Goal: Transaction & Acquisition: Book appointment/travel/reservation

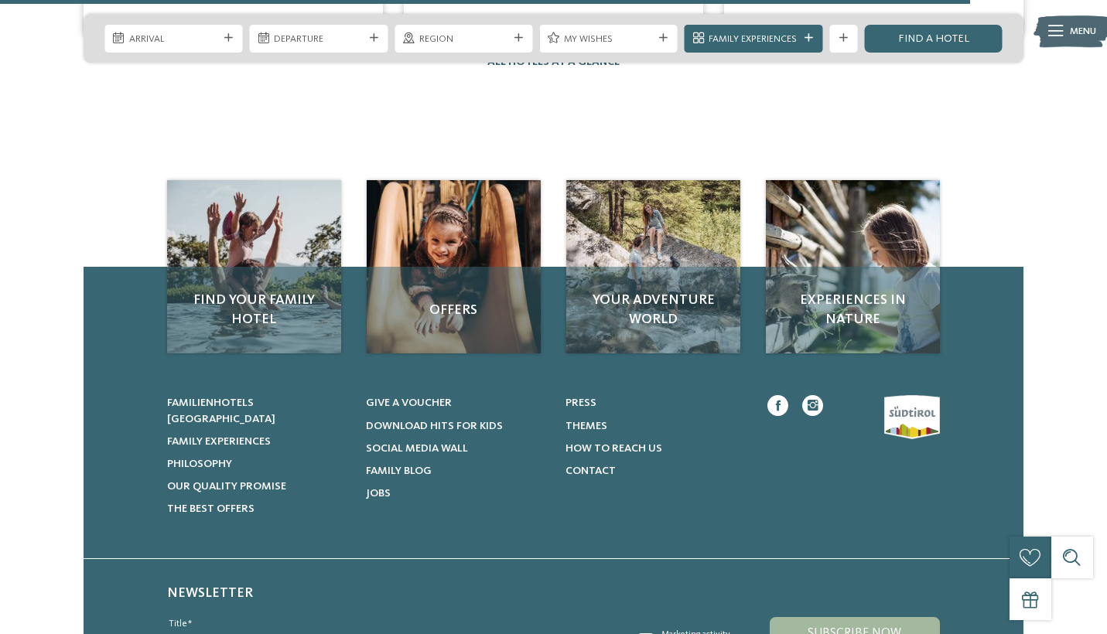
scroll to position [2178, 0]
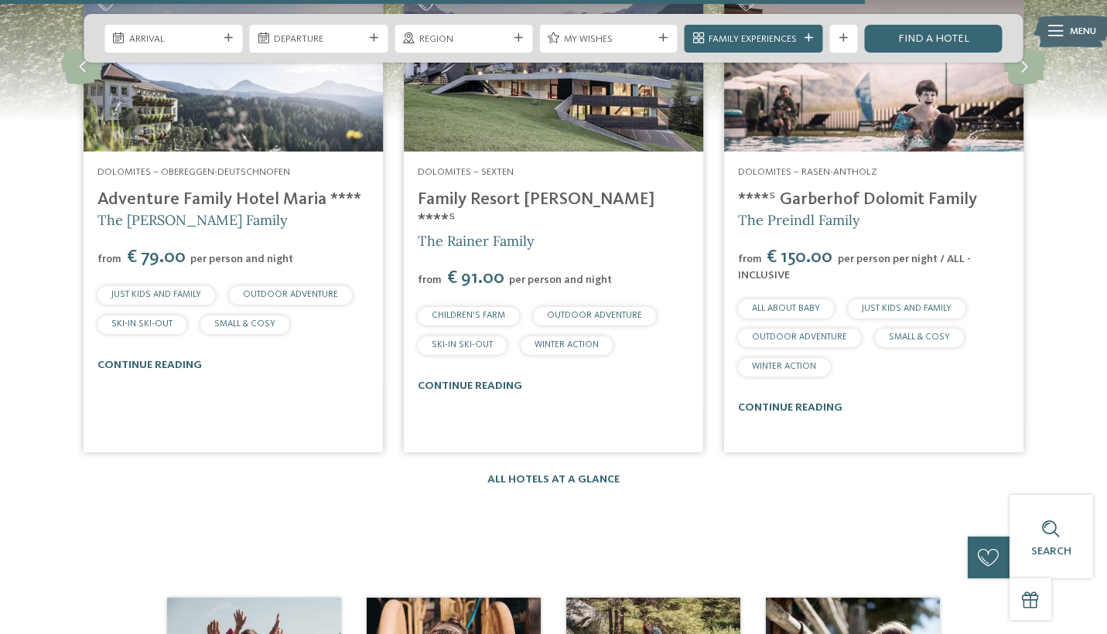
click at [484, 192] on link "Family Resort Rainer ****ˢ" at bounding box center [536, 210] width 237 height 38
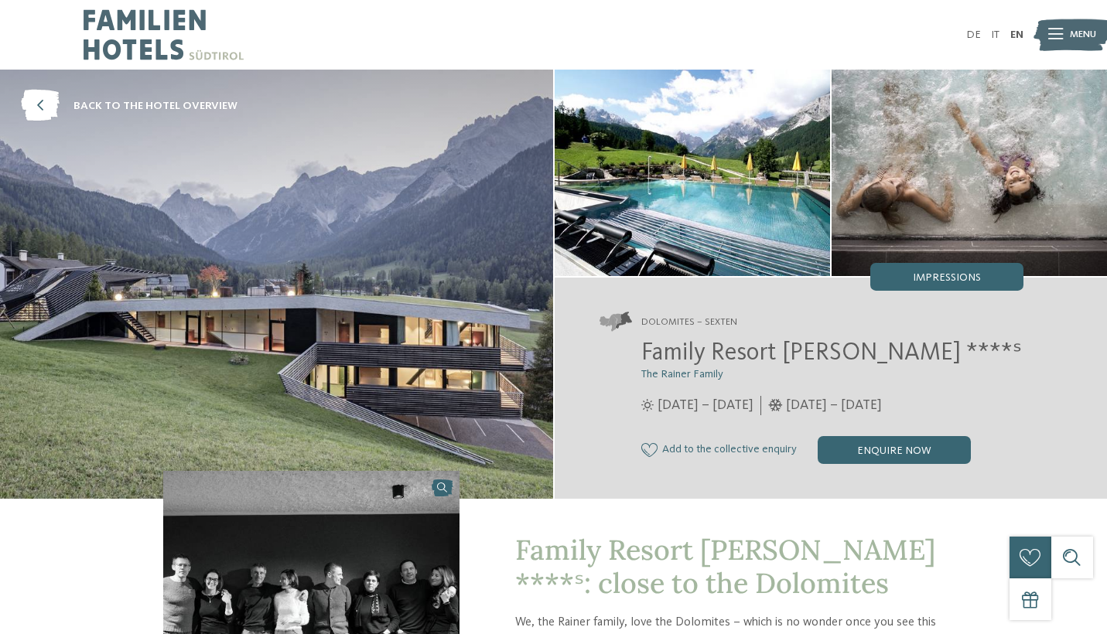
click at [1070, 34] on span "Menu" at bounding box center [1082, 35] width 26 height 14
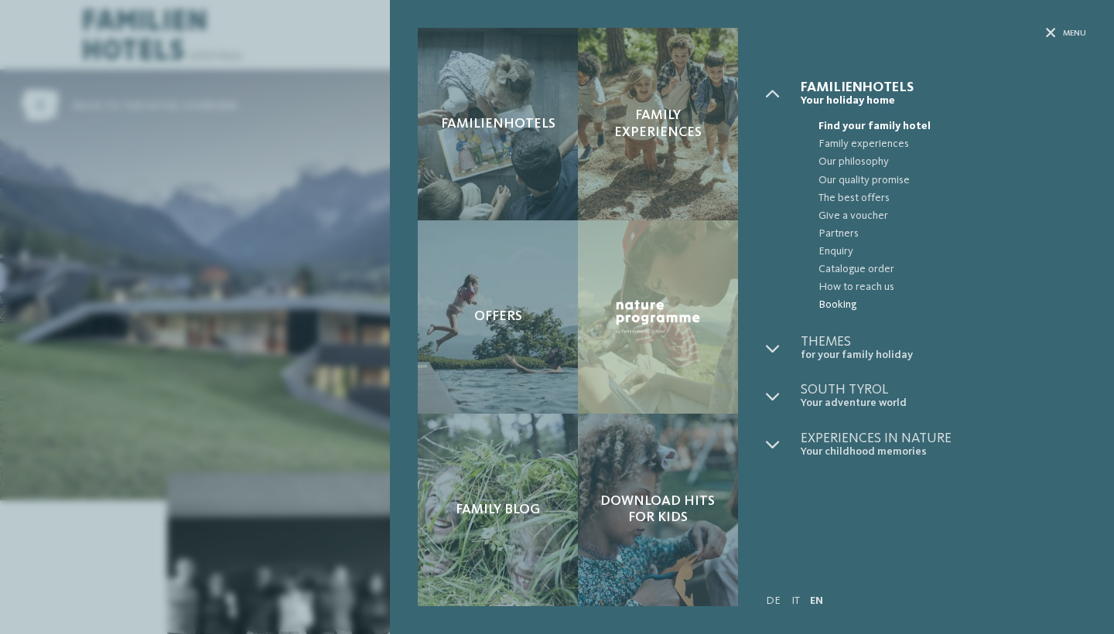
click at [846, 305] on span "Booking" at bounding box center [952, 305] width 268 height 18
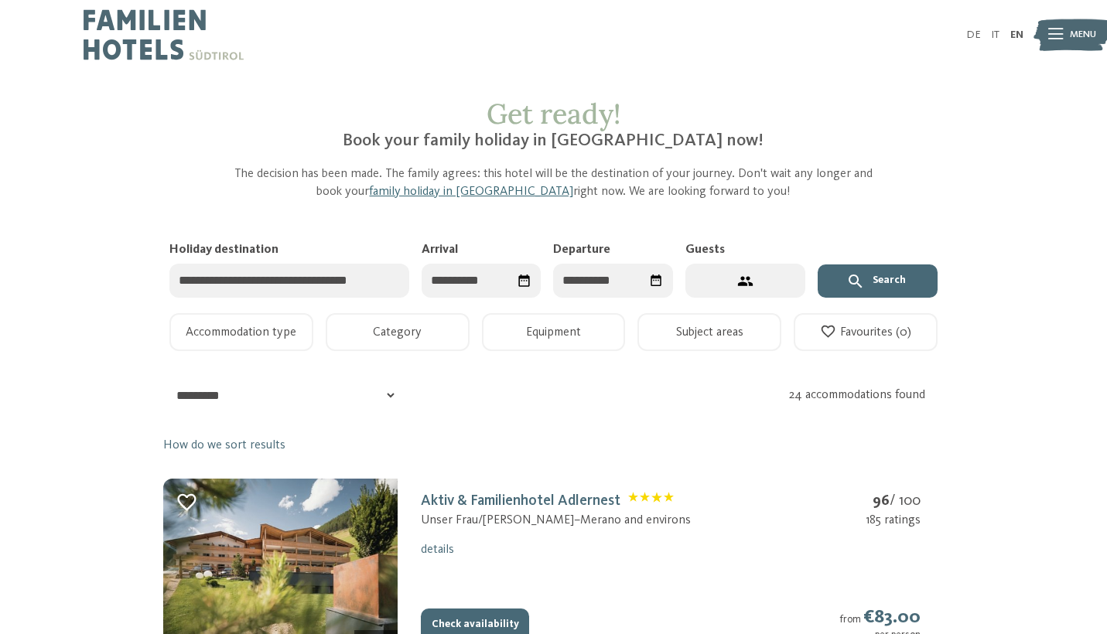
click at [503, 277] on input "Arrival" at bounding box center [481, 281] width 120 height 35
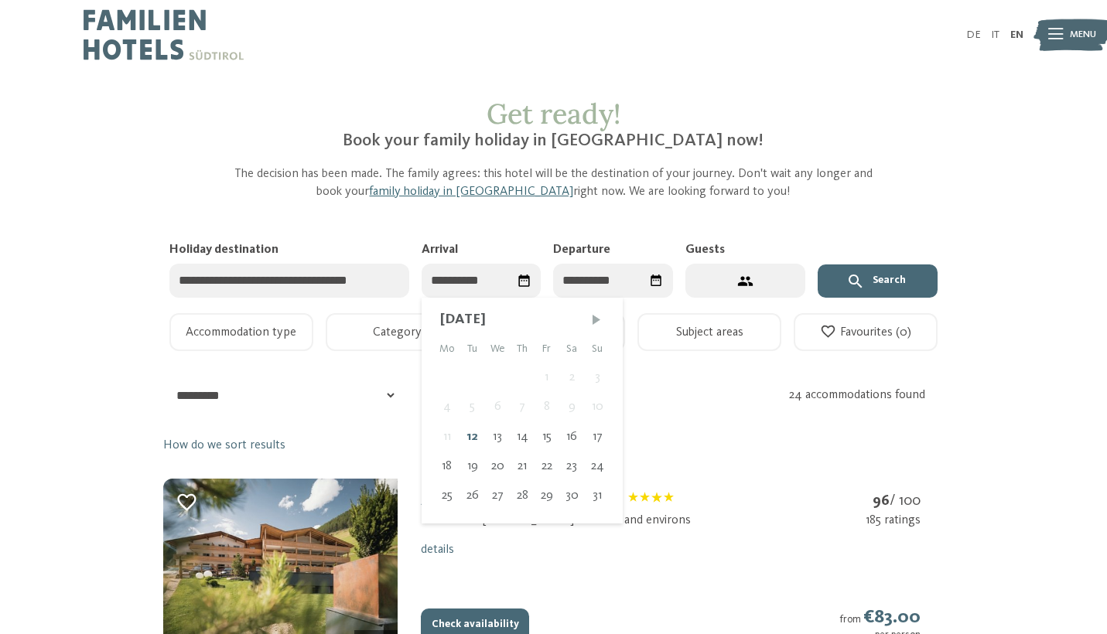
click at [588, 320] on span "Next month" at bounding box center [595, 319] width 15 height 15
click at [588, 320] on span "Next month" at bounding box center [594, 319] width 15 height 15
click at [589, 319] on span "Next month" at bounding box center [594, 319] width 15 height 15
click at [552, 469] on div "26" at bounding box center [546, 466] width 25 height 29
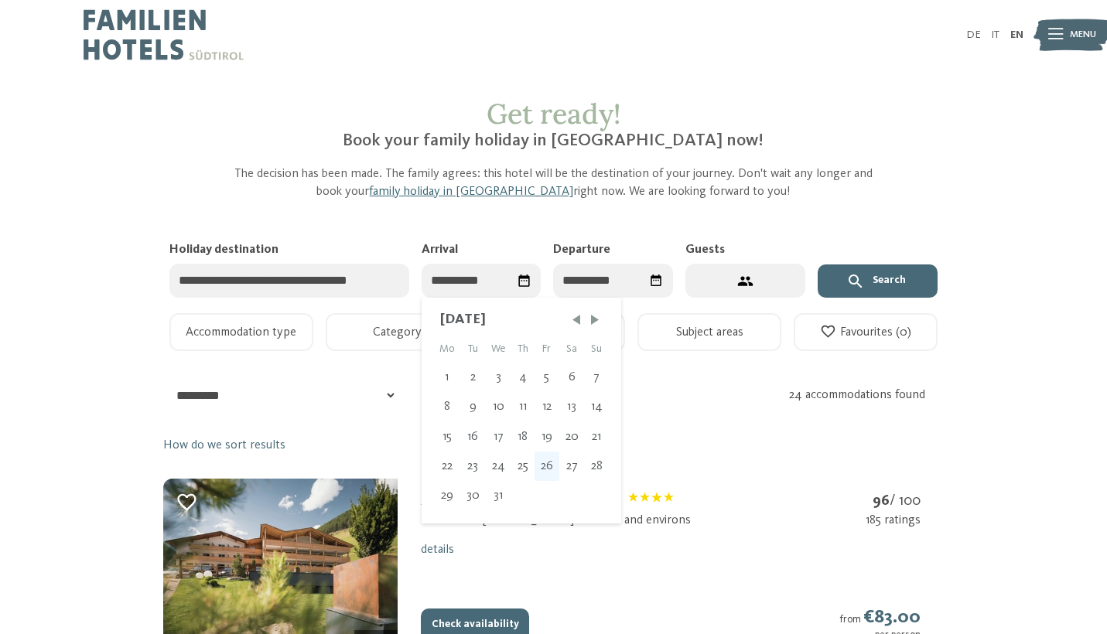
type input "**********"
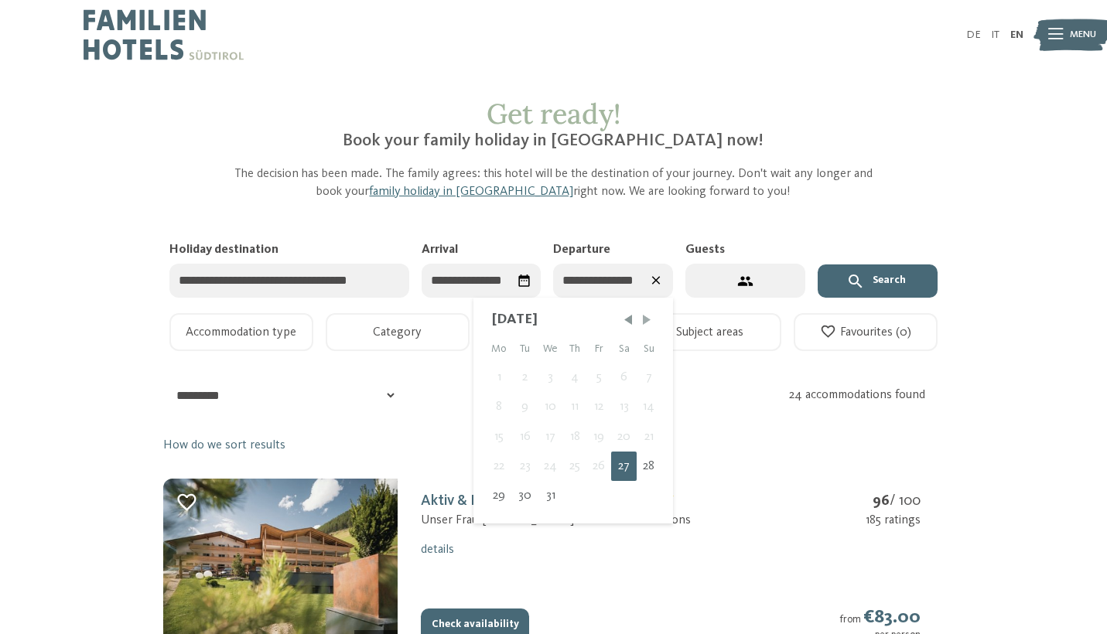
click at [646, 323] on span "Next month" at bounding box center [646, 319] width 15 height 15
click at [604, 275] on input "**********" at bounding box center [613, 281] width 120 height 35
click at [523, 278] on icon "Select date" at bounding box center [524, 281] width 15 height 15
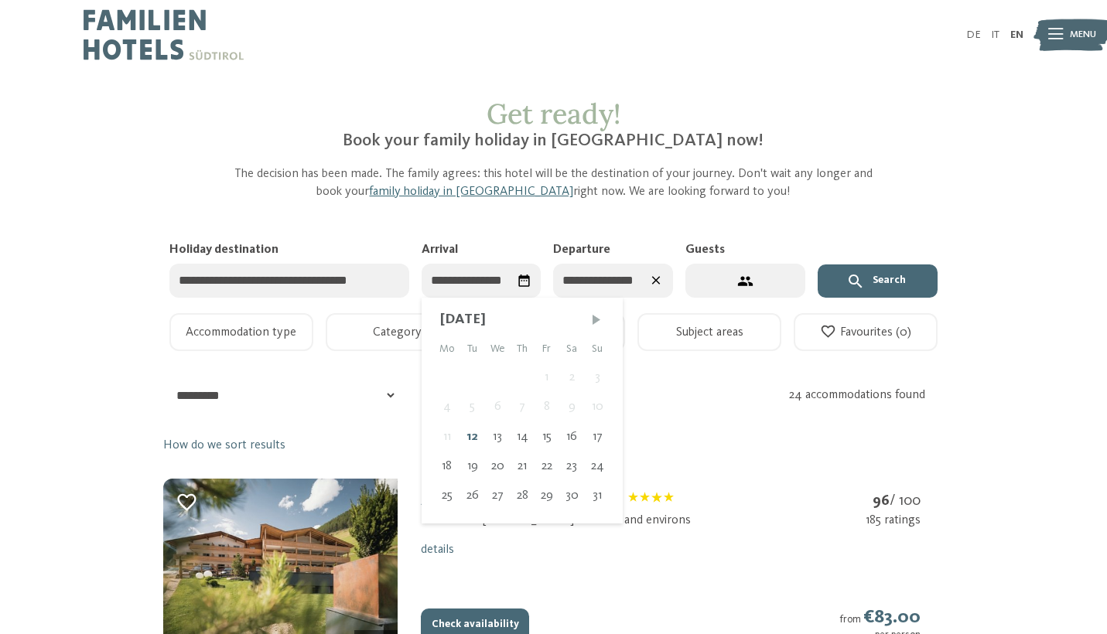
click at [595, 318] on span "Next month" at bounding box center [595, 319] width 15 height 15
click at [595, 318] on span "Next month" at bounding box center [594, 319] width 15 height 15
click at [594, 317] on span "Next month" at bounding box center [594, 319] width 15 height 15
click at [566, 461] on div "27" at bounding box center [572, 466] width 26 height 29
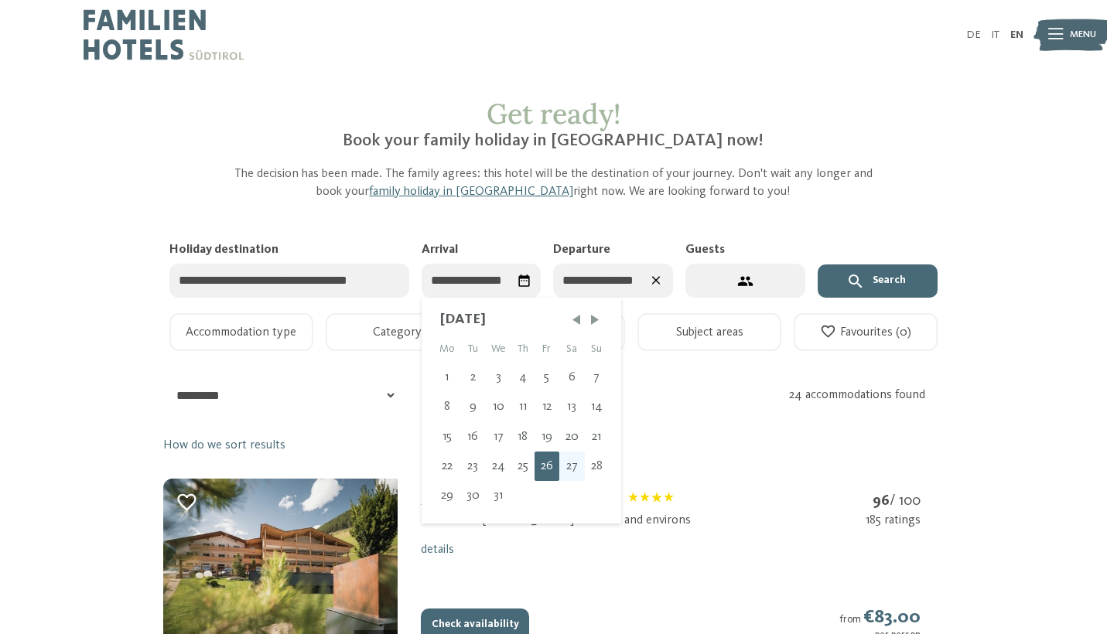
type input "**********"
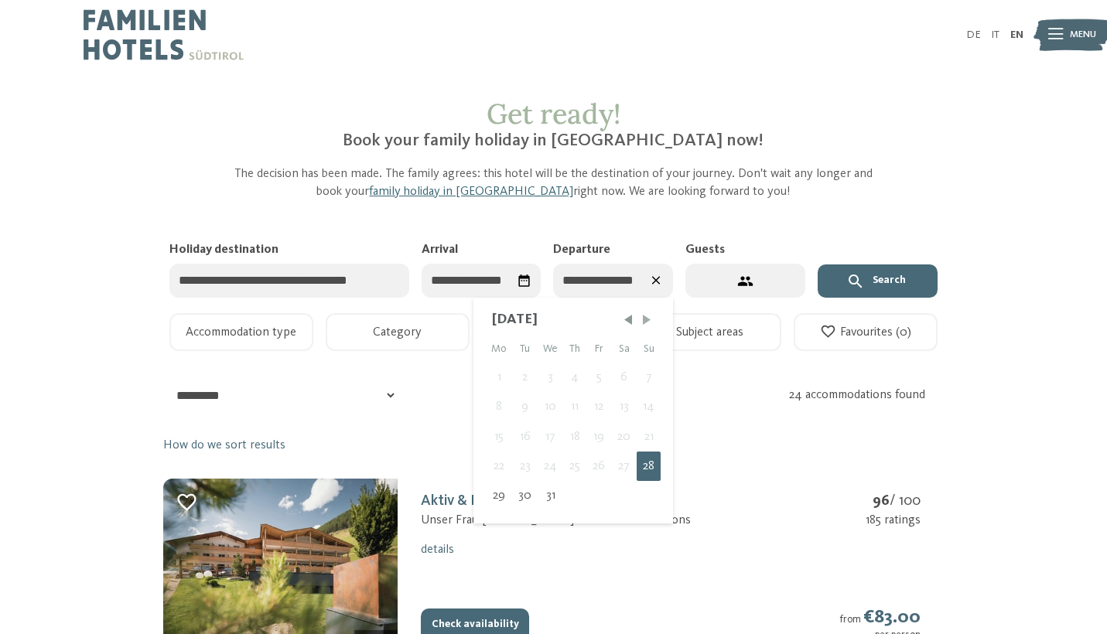
click at [648, 320] on span "Next month" at bounding box center [646, 319] width 15 height 15
click at [627, 377] on div "3" at bounding box center [625, 377] width 26 height 29
type input "**********"
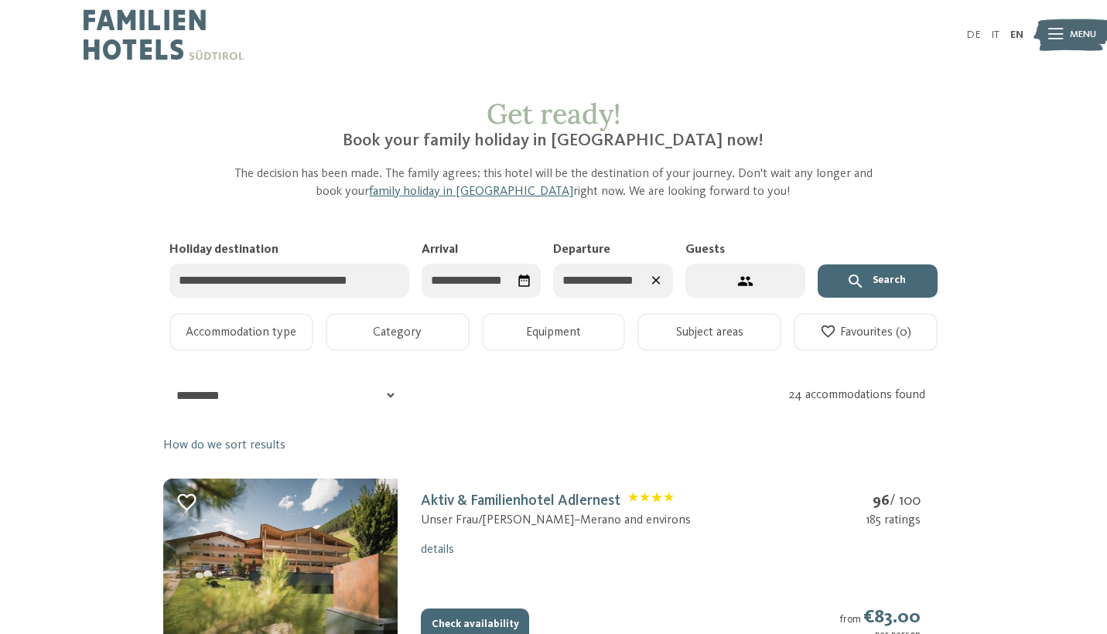
click at [741, 282] on icon "2 guests – 1 room" at bounding box center [745, 280] width 15 height 9
select select "*"
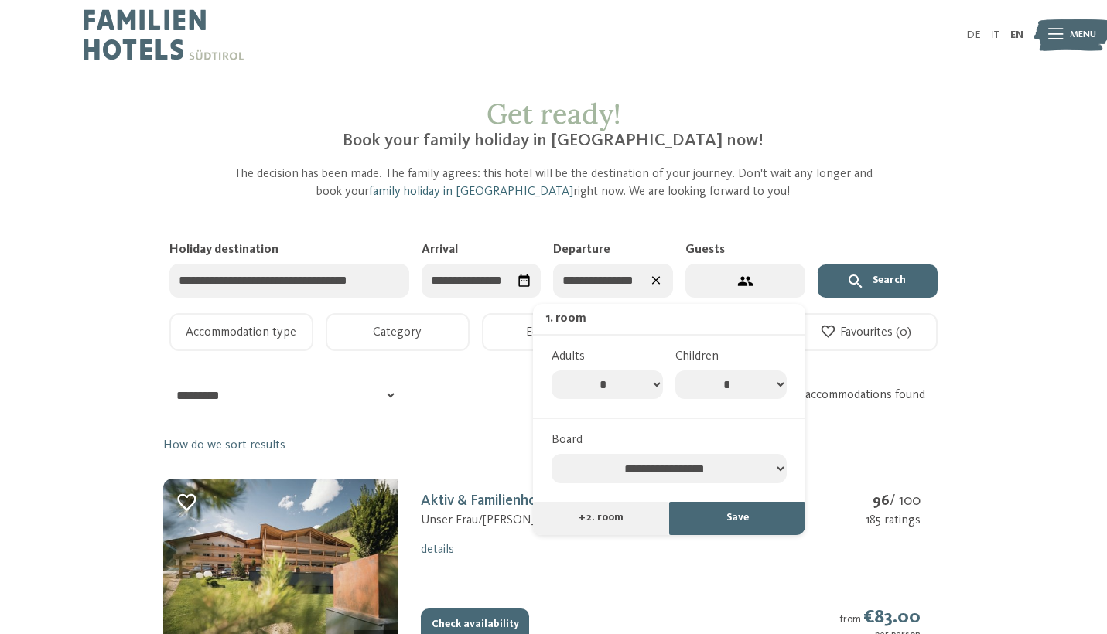
select select "*"
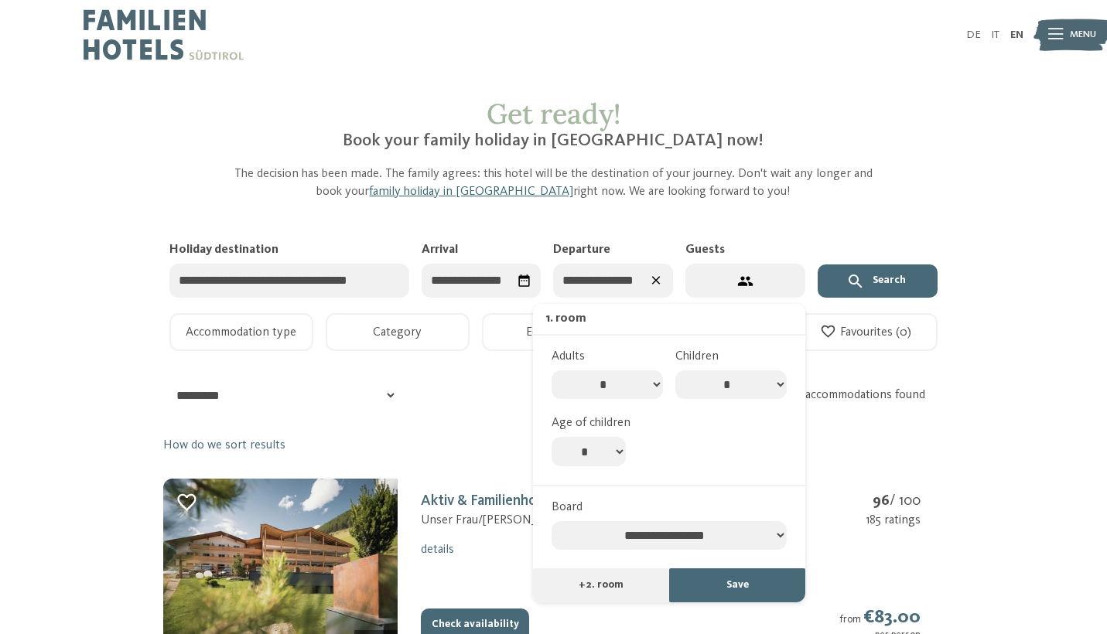
select select "*"
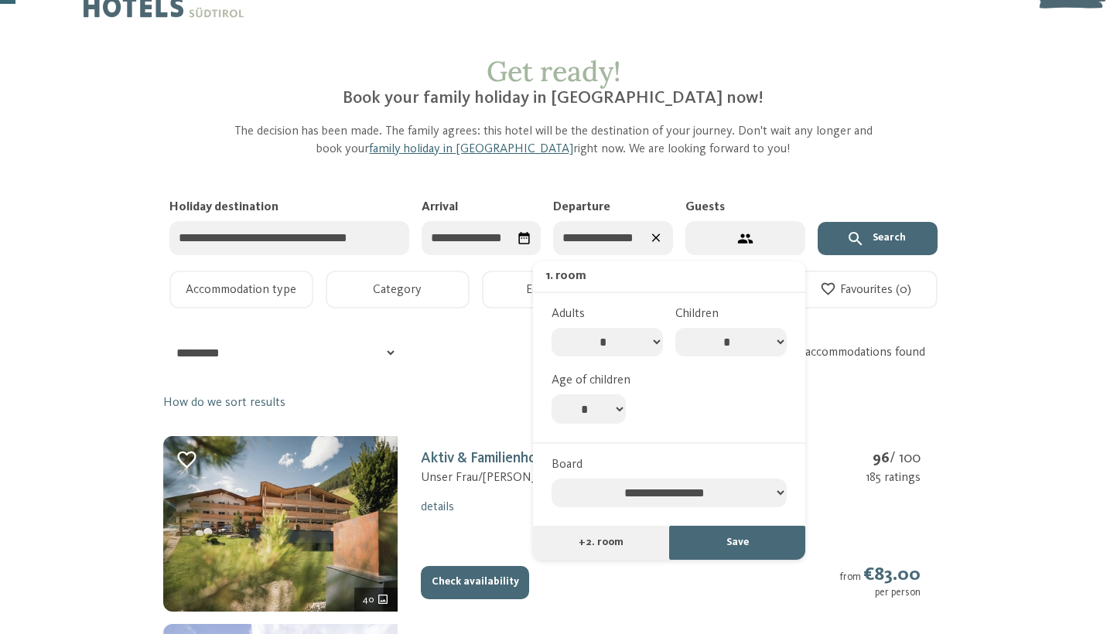
scroll to position [50, 0]
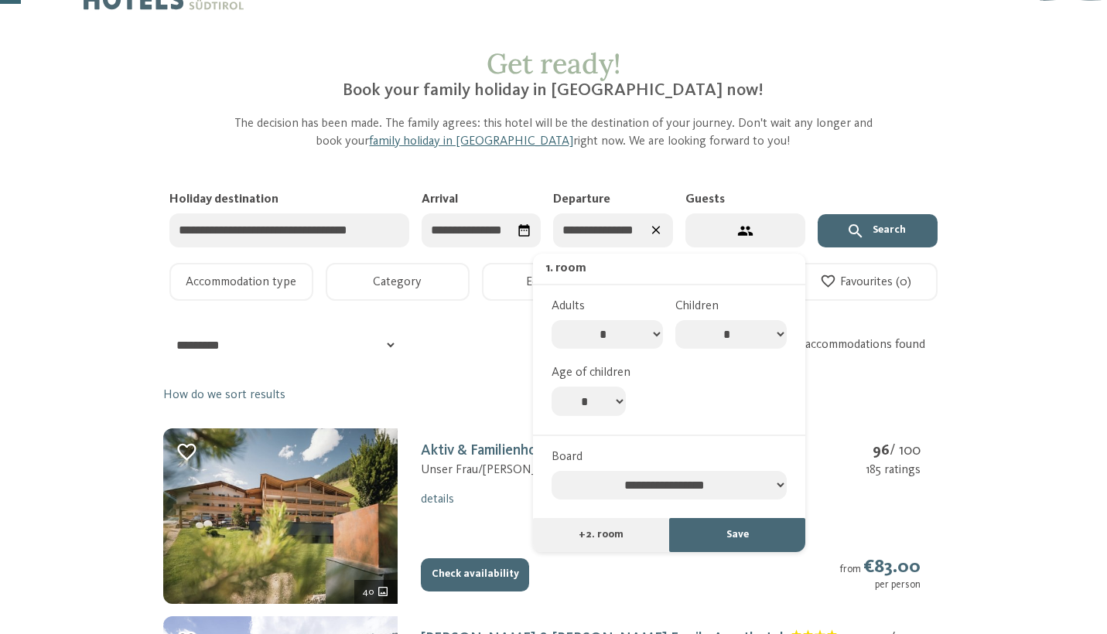
click at [469, 344] on div "**********" at bounding box center [553, 345] width 780 height 33
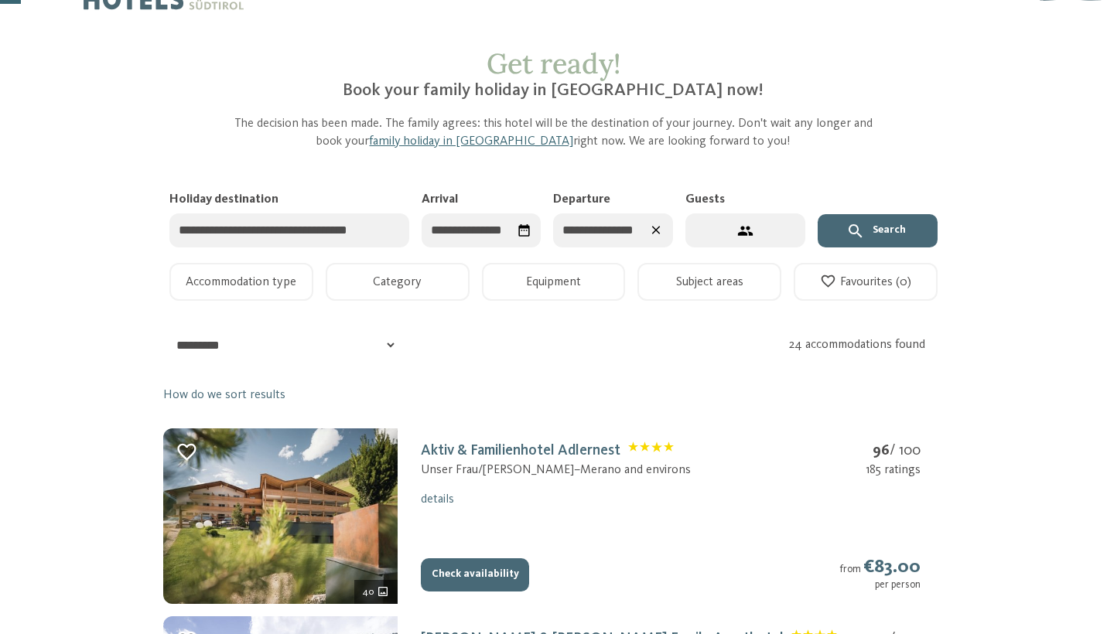
click at [889, 230] on button "Search" at bounding box center [877, 231] width 120 height 34
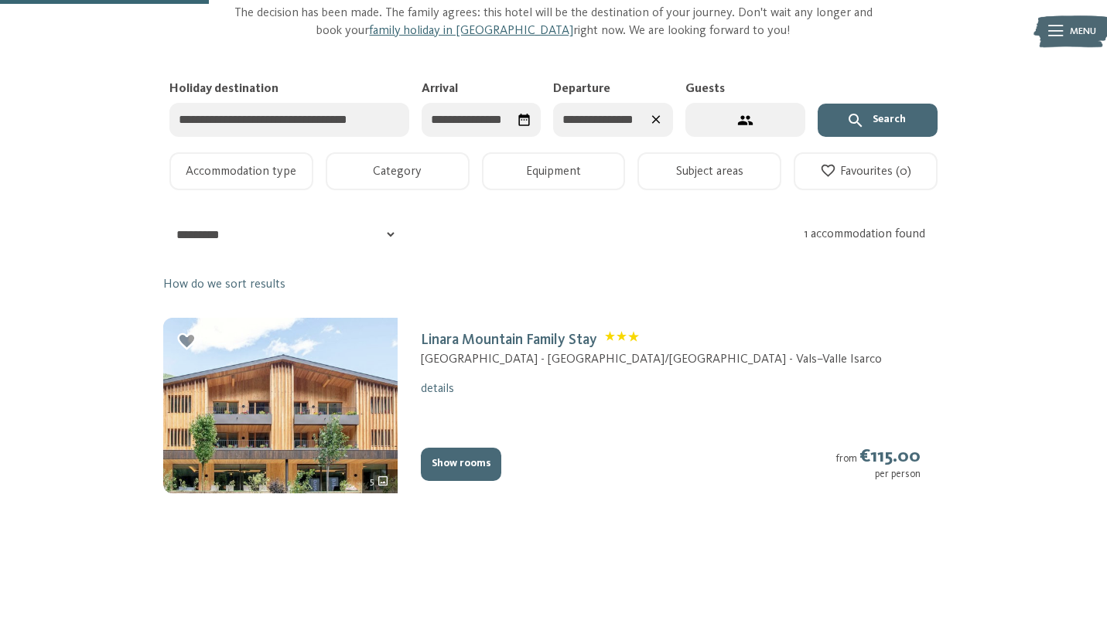
scroll to position [156, 0]
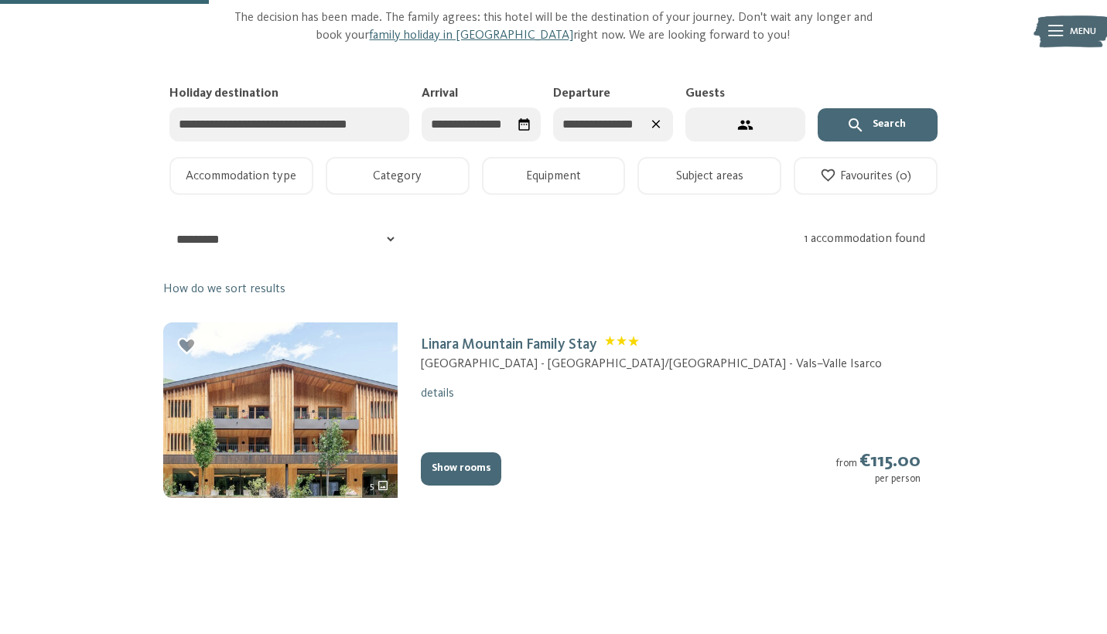
click at [441, 387] on link "details" at bounding box center [437, 393] width 33 height 12
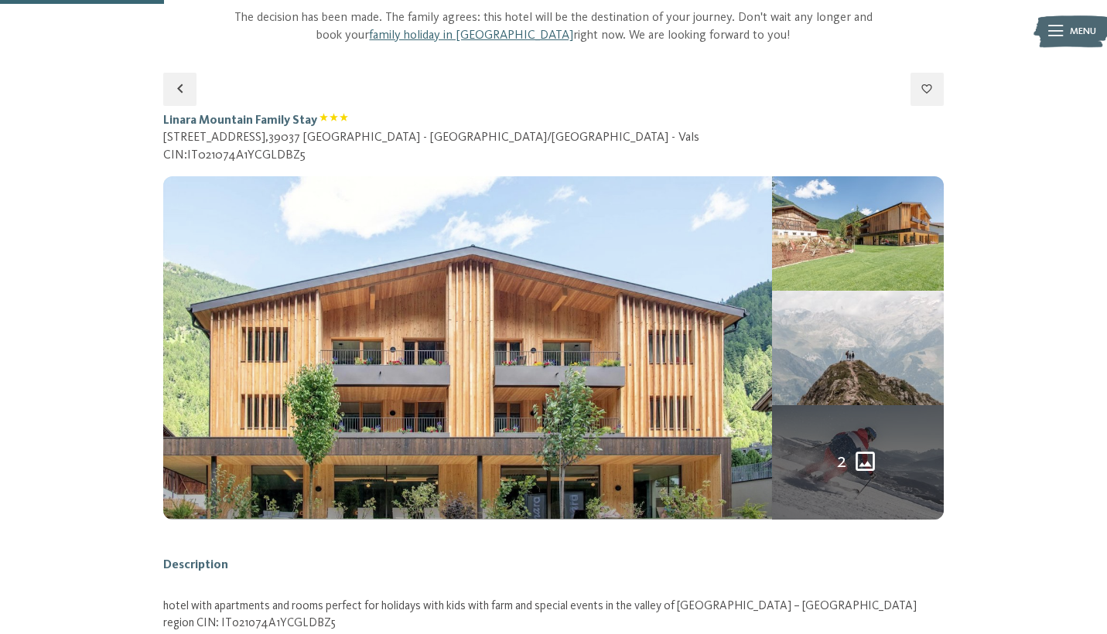
scroll to position [227, 0]
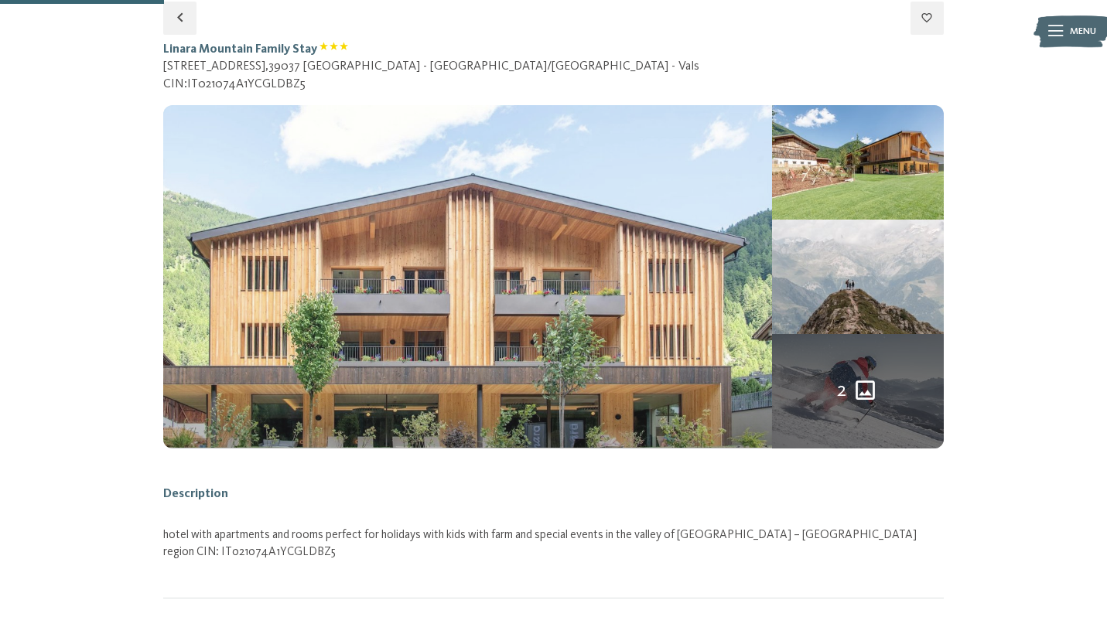
select select "*"
select select "**********"
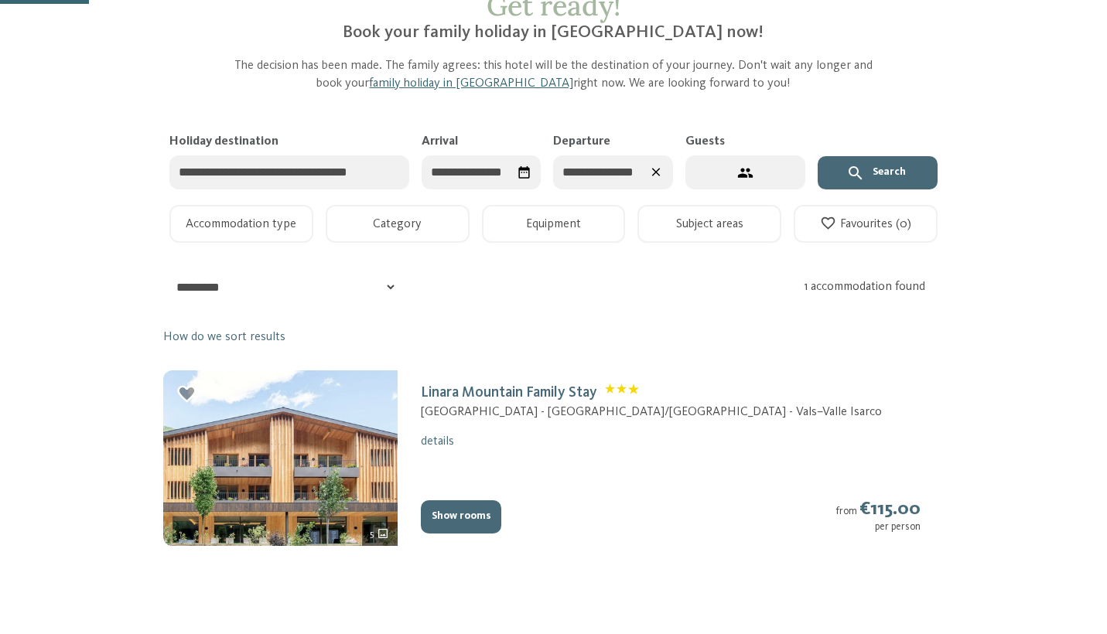
scroll to position [67, 0]
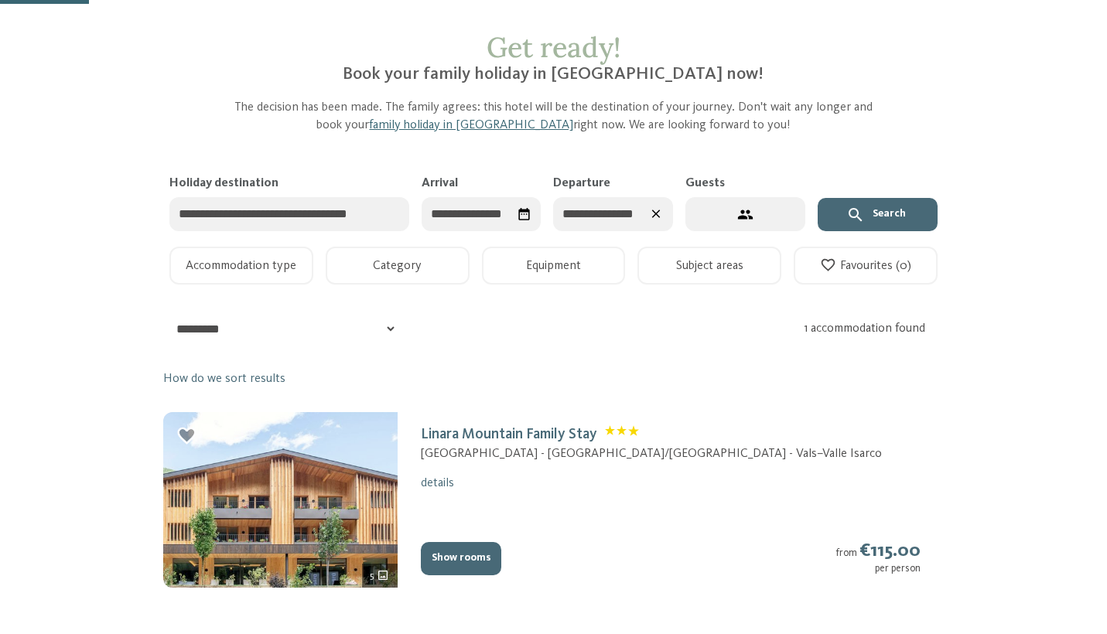
click at [276, 209] on input "Holiday destination" at bounding box center [289, 214] width 240 height 35
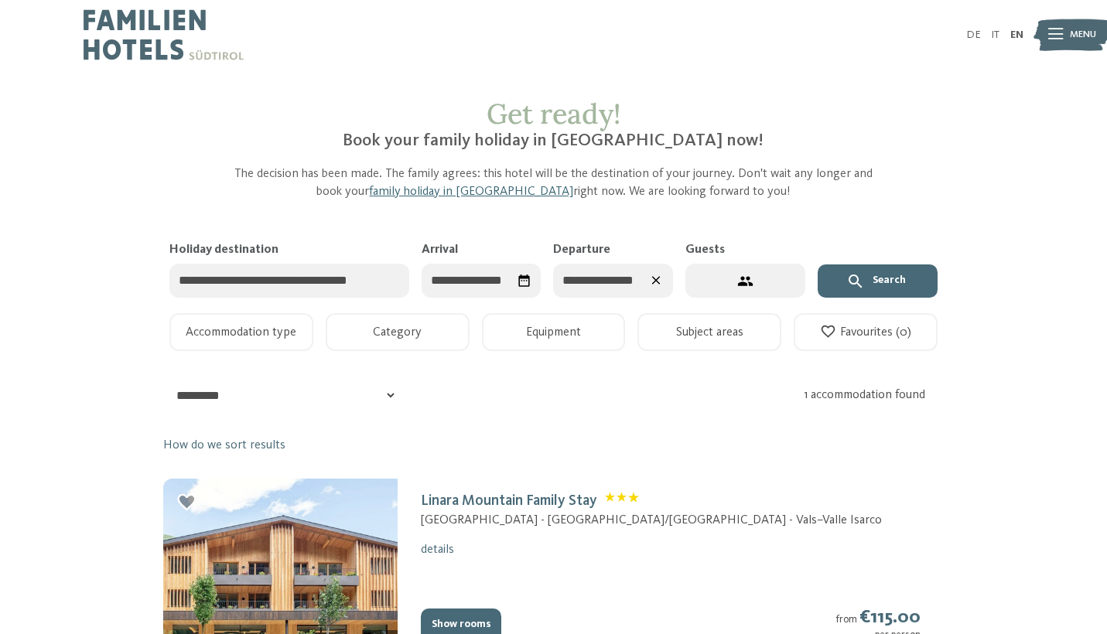
scroll to position [0, 0]
click at [891, 285] on button "Search" at bounding box center [877, 281] width 120 height 34
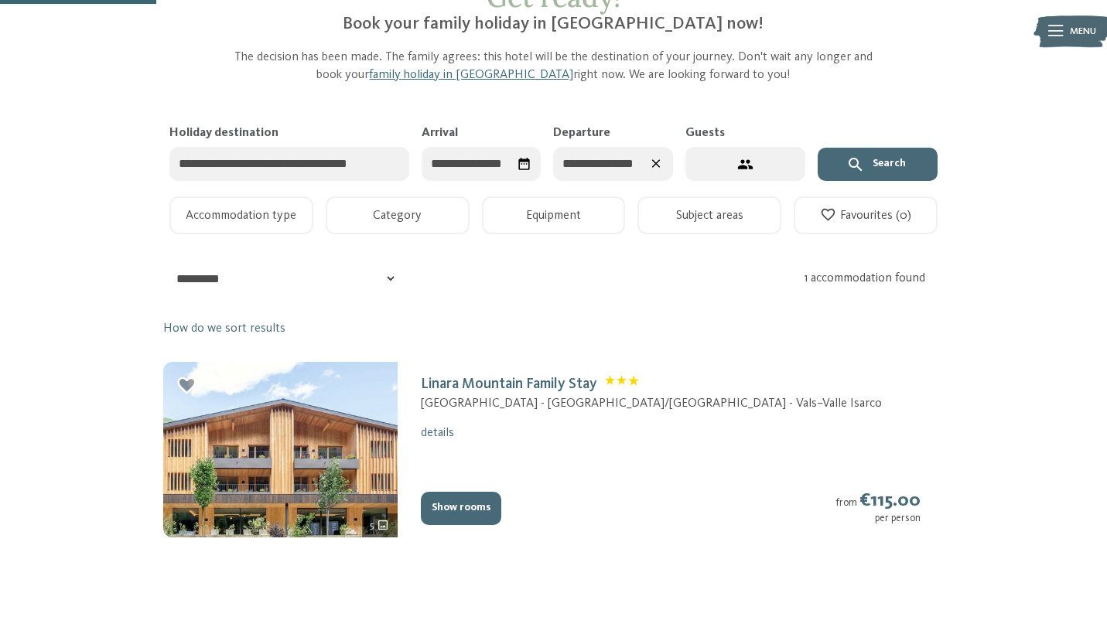
click at [460, 492] on button "Show rooms" at bounding box center [461, 509] width 80 height 34
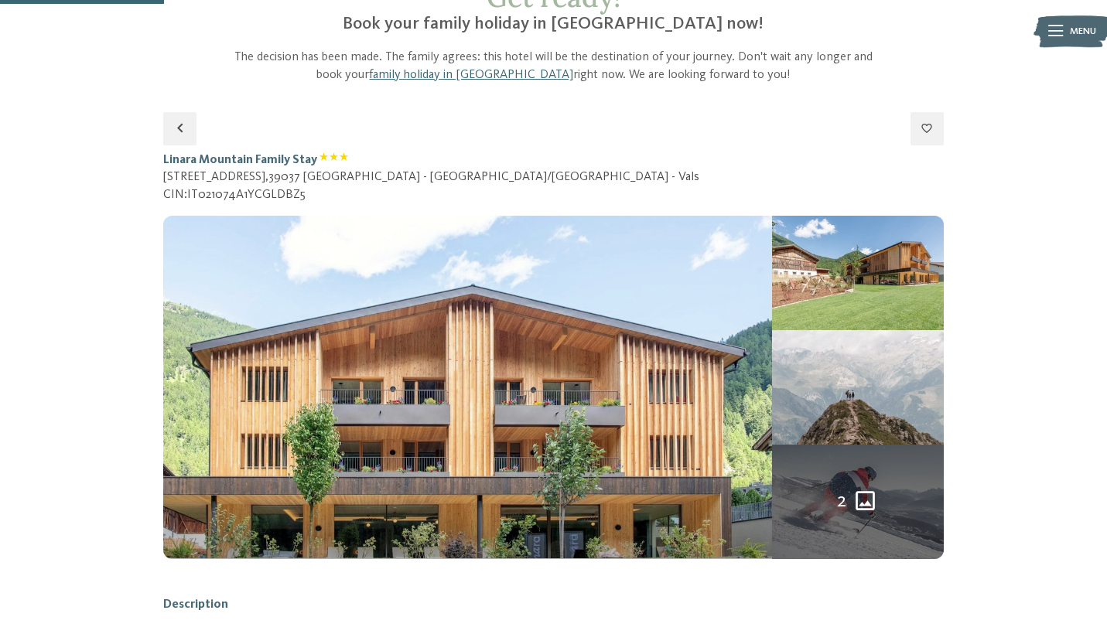
scroll to position [227, 0]
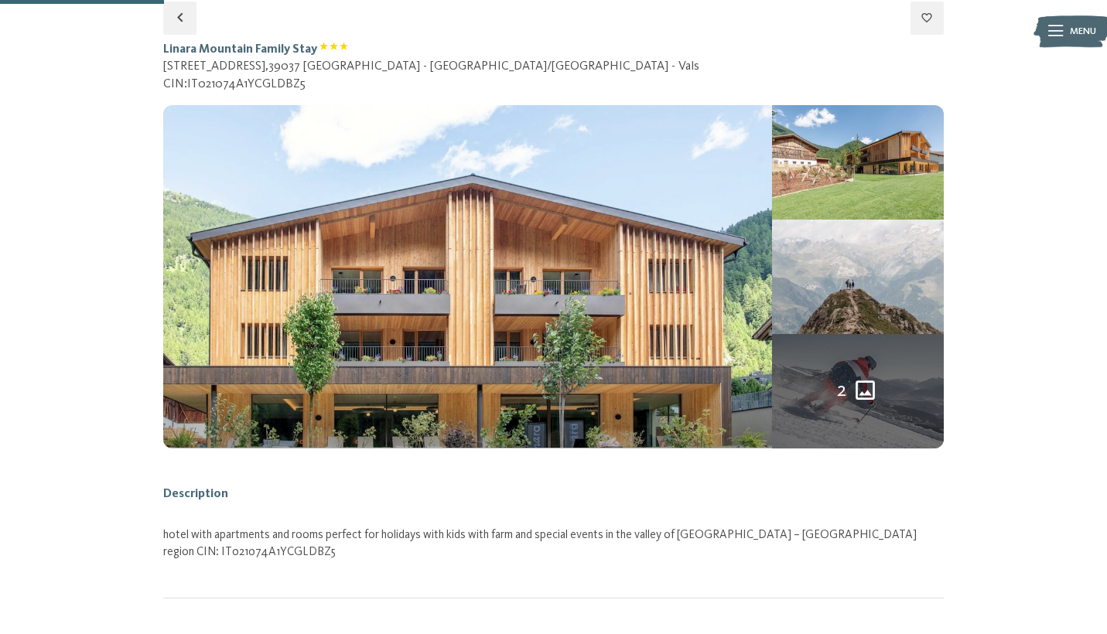
click at [874, 380] on icon "2 more pictures" at bounding box center [864, 389] width 19 height 19
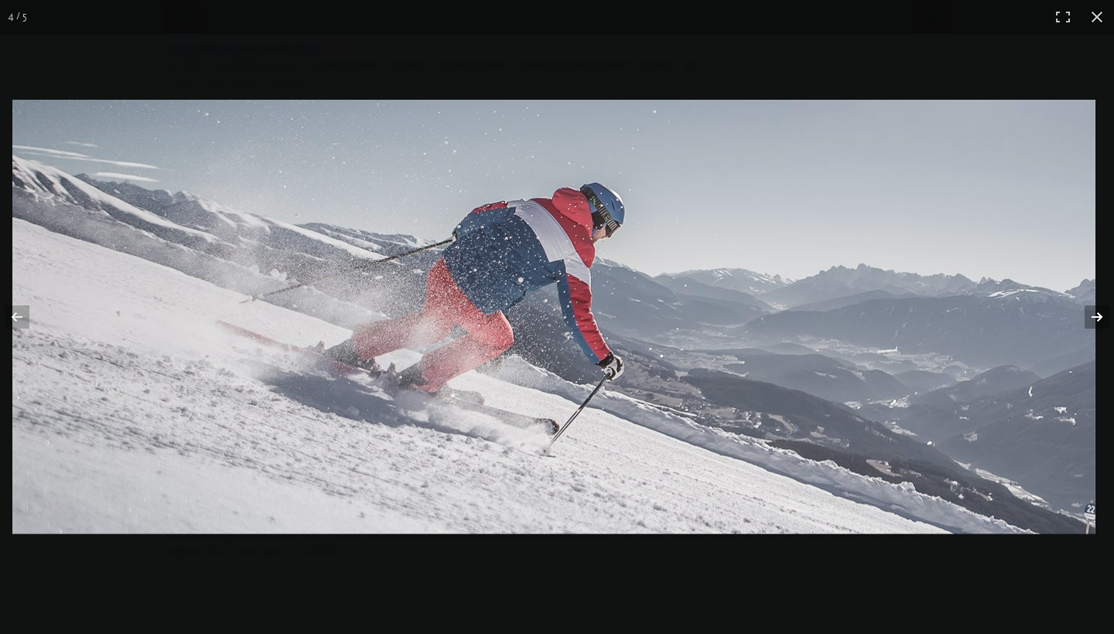
click at [1086, 305] on button "button" at bounding box center [1086, 316] width 54 height 77
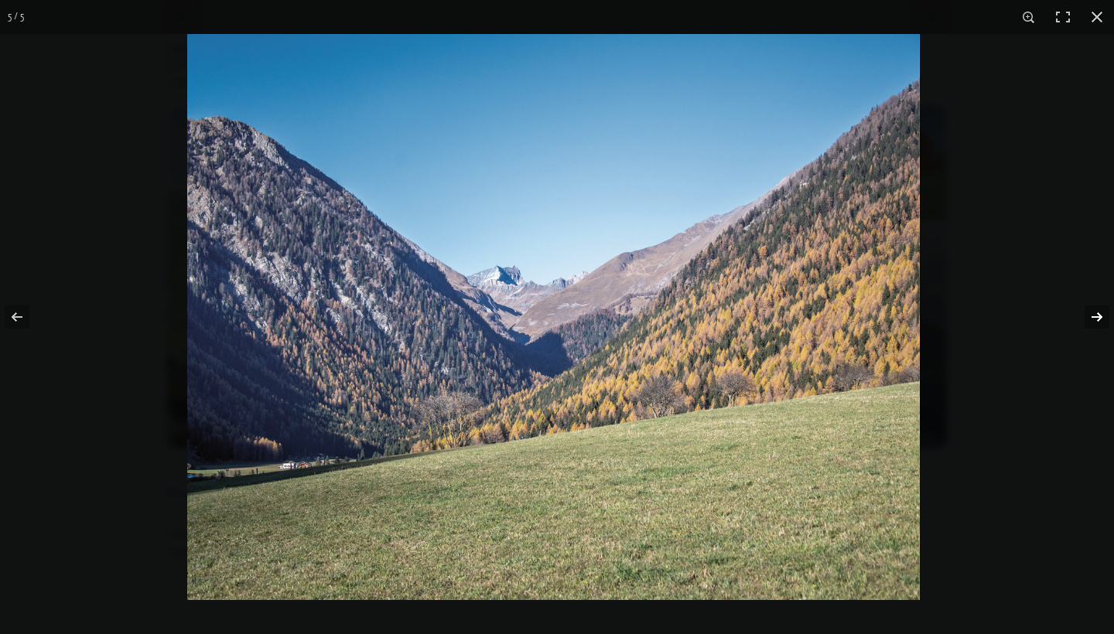
click at [1086, 305] on button "button" at bounding box center [1086, 316] width 54 height 77
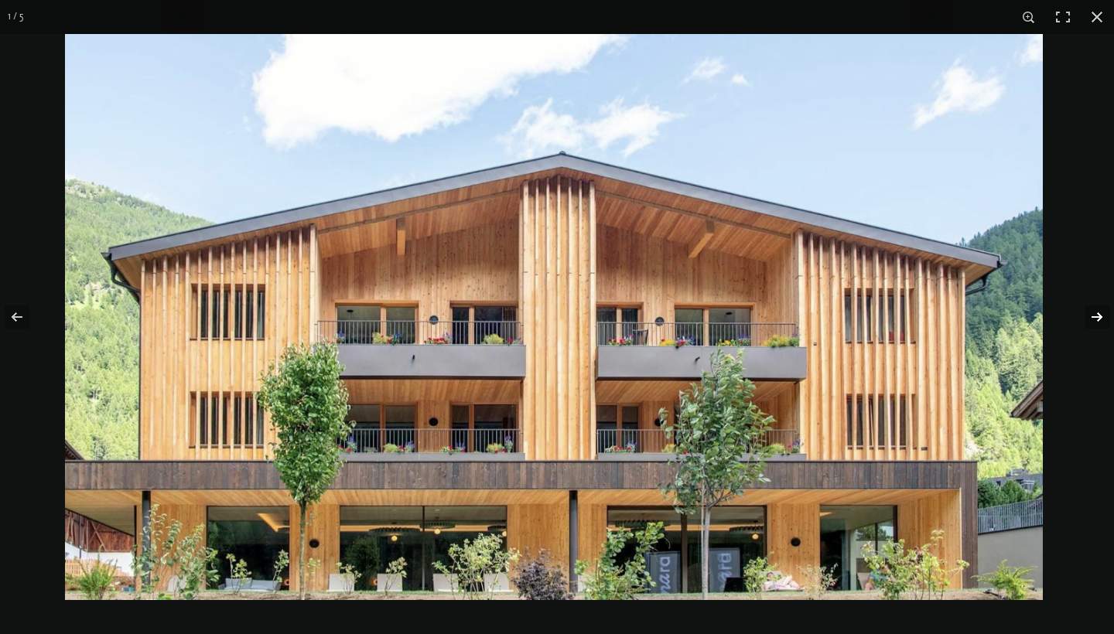
click at [1086, 305] on button "button" at bounding box center [1086, 316] width 54 height 77
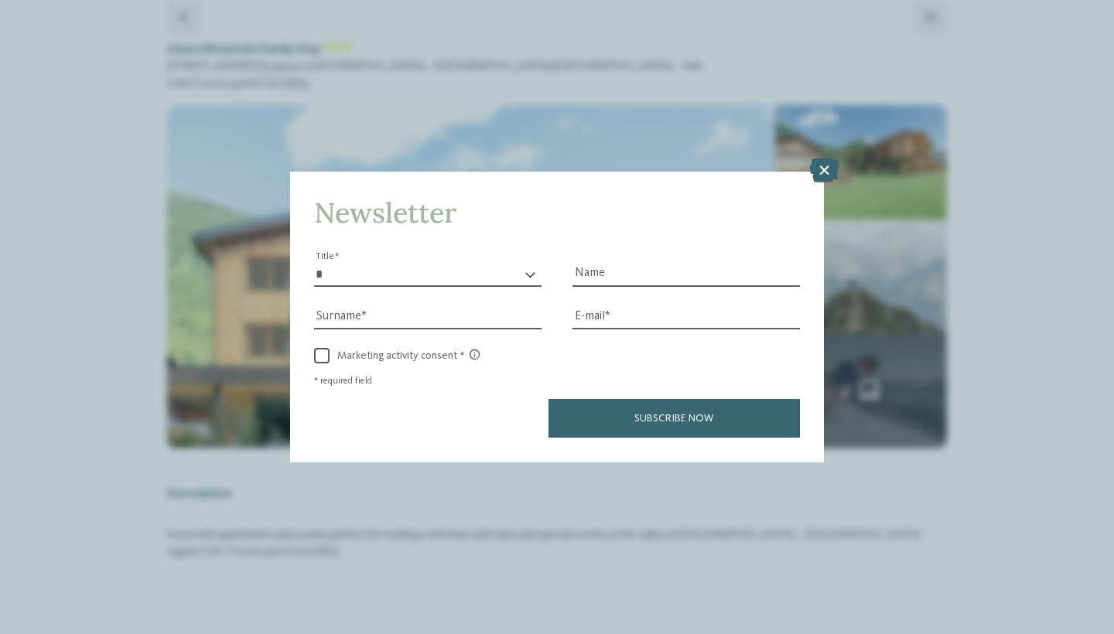
click at [0, 0] on button "button" at bounding box center [0, 0] width 0 height 0
click at [827, 159] on icon at bounding box center [824, 171] width 30 height 25
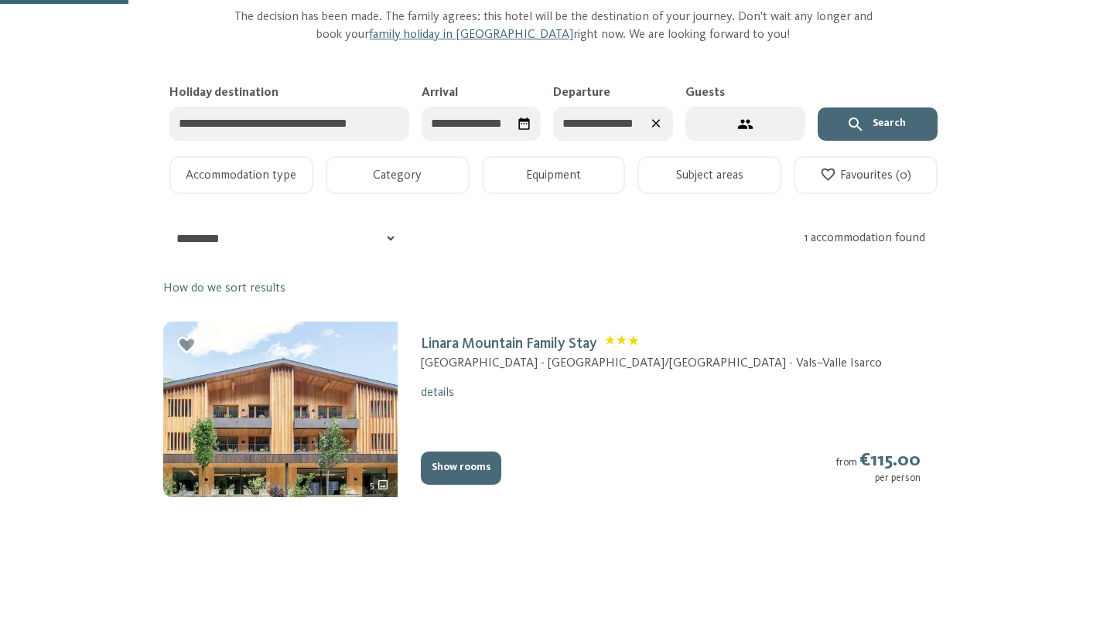
scroll to position [39, 0]
